Goal: Find specific page/section: Find specific page/section

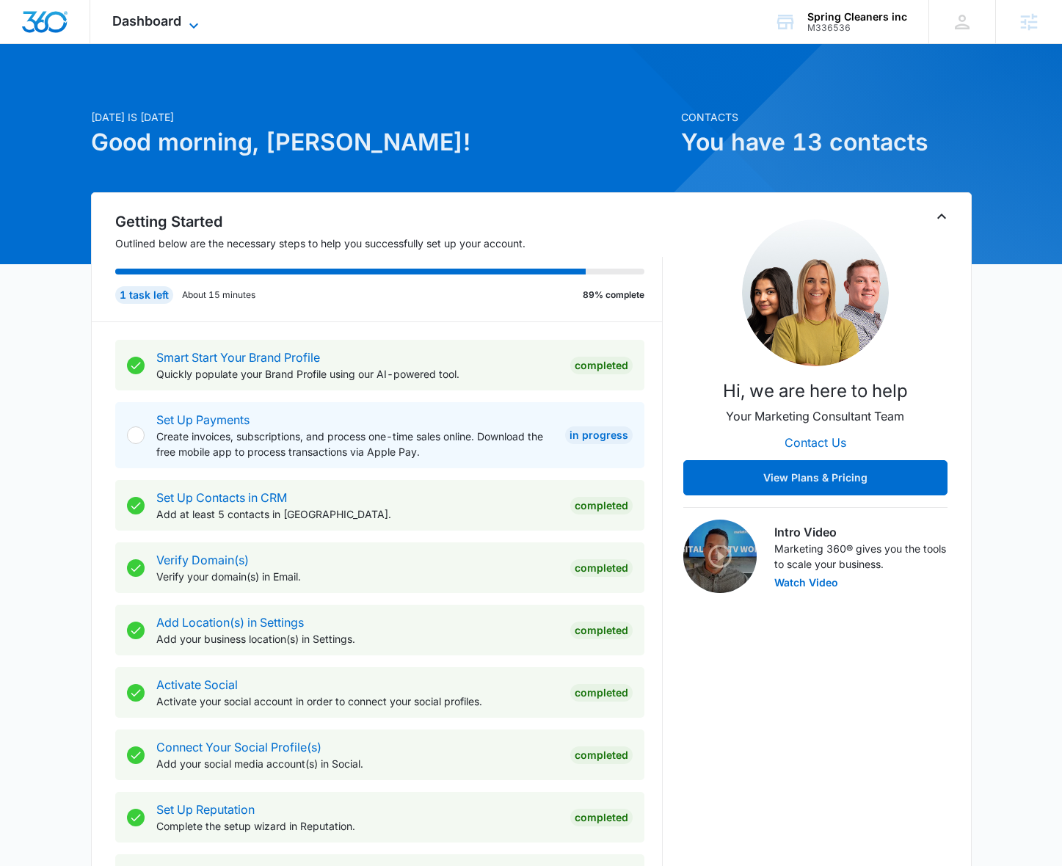
click at [190, 21] on icon at bounding box center [194, 26] width 18 height 18
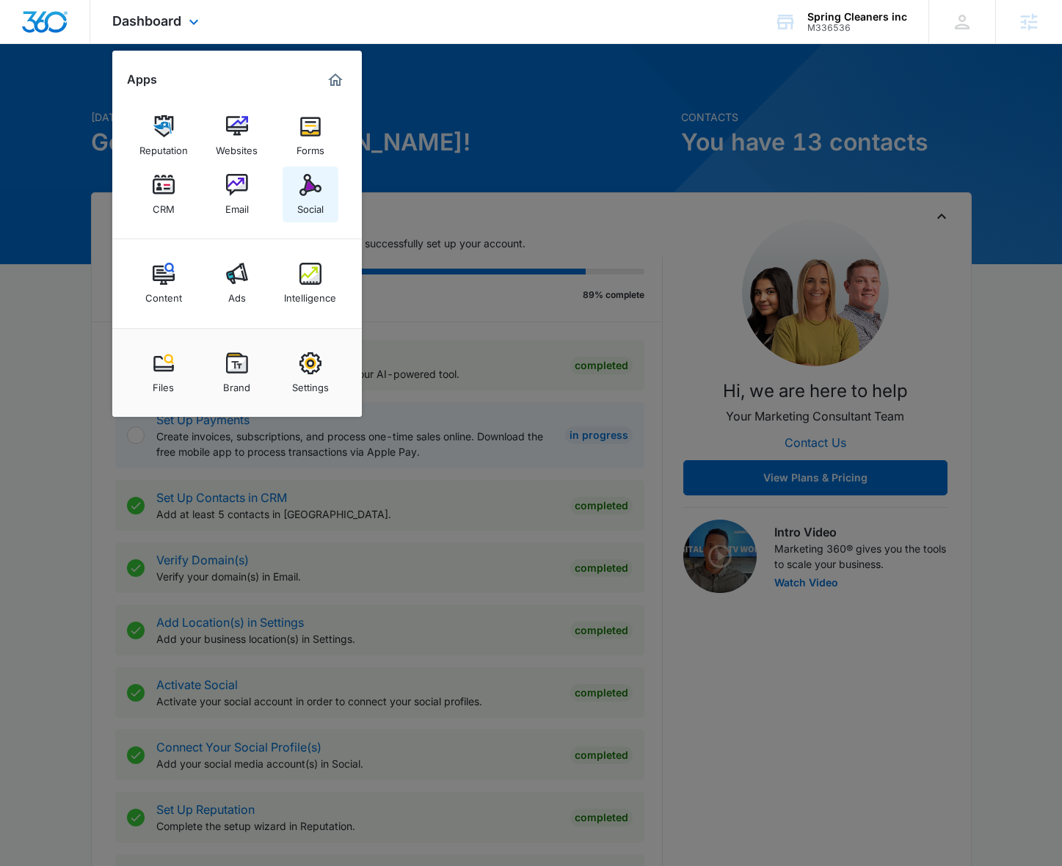
click at [309, 177] on img at bounding box center [310, 185] width 22 height 22
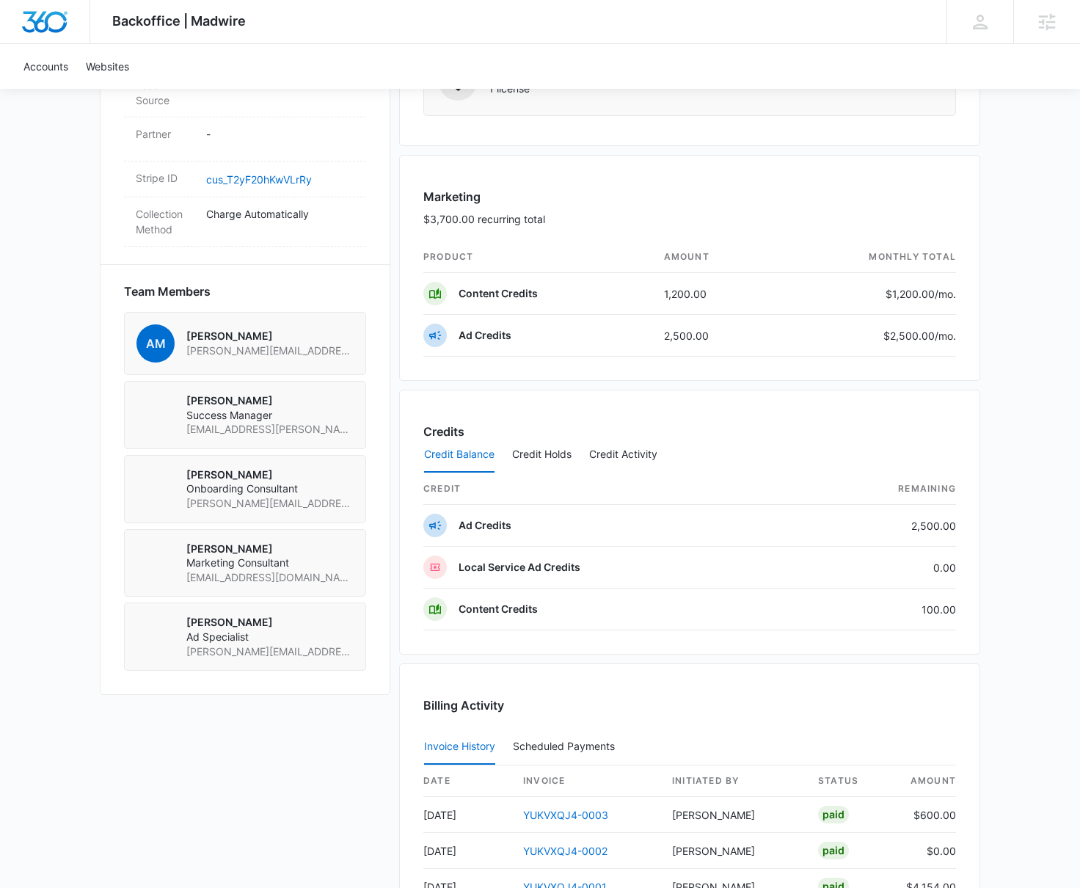
scroll to position [1112, 0]
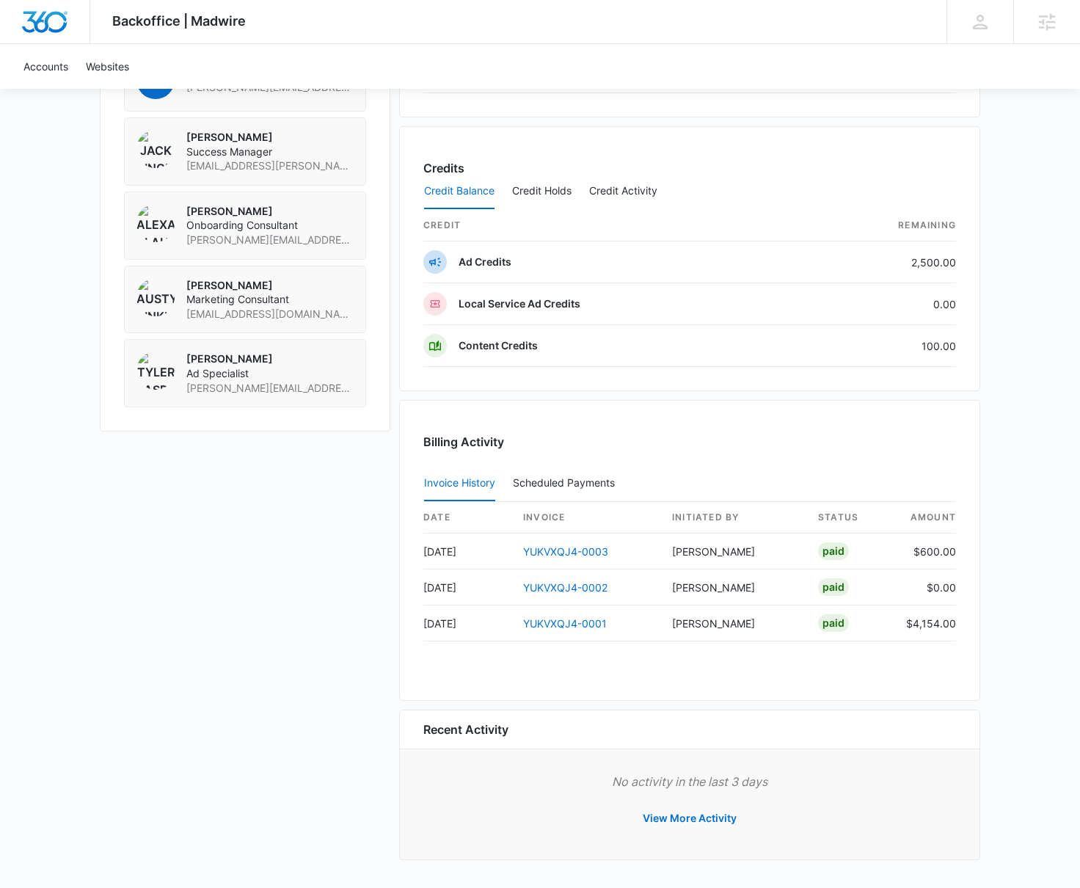
click at [160, 486] on div "Accel Construction M338109 Details Billing Type Stripe Billing Contact [PERSON_…" at bounding box center [540, 25] width 880 height 1689
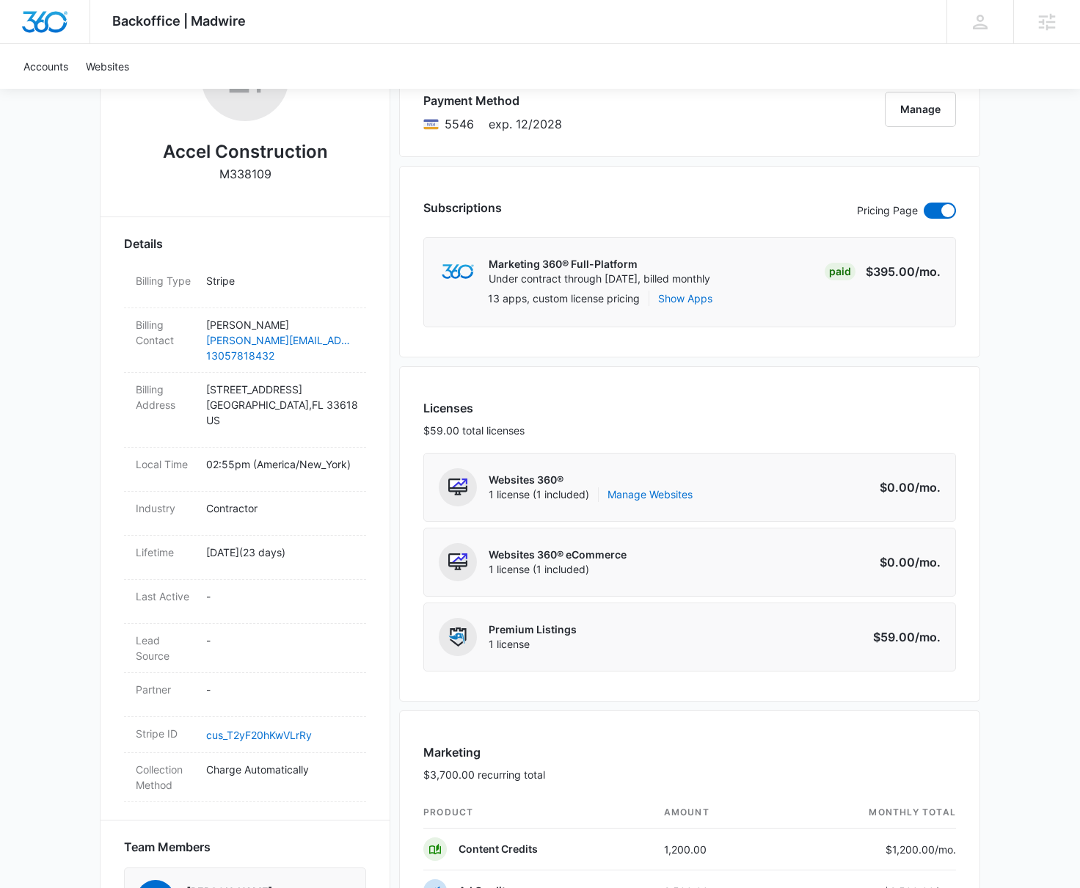
scroll to position [0, 0]
